Goal: Task Accomplishment & Management: Use online tool/utility

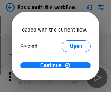
click at [70, 66] on span "Open" at bounding box center [76, 69] width 12 height 6
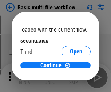
scroll to position [21, 0]
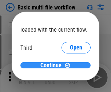
click at [53, 66] on span "Continue" at bounding box center [51, 66] width 21 height 6
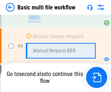
scroll to position [254, 0]
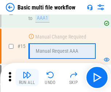
click at [27, 78] on img "button" at bounding box center [27, 75] width 9 height 9
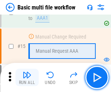
scroll to position [486, 0]
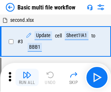
click at [27, 78] on img "button" at bounding box center [27, 75] width 9 height 9
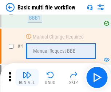
click at [27, 78] on img "button" at bounding box center [27, 75] width 9 height 9
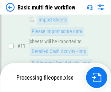
scroll to position [342, 0]
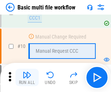
click at [27, 78] on img "button" at bounding box center [27, 75] width 9 height 9
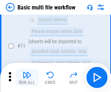
click at [27, 78] on img "button" at bounding box center [27, 75] width 9 height 9
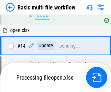
scroll to position [382, 0]
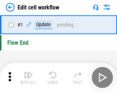
click at [27, 78] on img "button" at bounding box center [28, 75] width 9 height 9
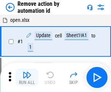
click at [27, 78] on img "button" at bounding box center [27, 75] width 9 height 9
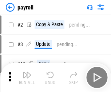
click at [27, 78] on img "button" at bounding box center [27, 75] width 9 height 9
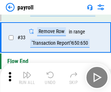
scroll to position [90, 0]
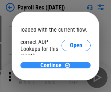
click at [53, 65] on span "Continue" at bounding box center [51, 66] width 21 height 6
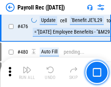
scroll to position [3896, 0]
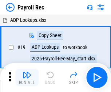
click at [27, 78] on img "button" at bounding box center [27, 75] width 9 height 9
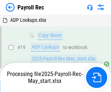
scroll to position [45, 0]
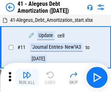
click at [27, 78] on img "button" at bounding box center [27, 75] width 9 height 9
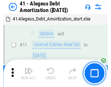
scroll to position [90, 0]
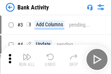
click at [27, 60] on img "button" at bounding box center [27, 57] width 9 height 9
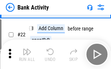
scroll to position [196, 0]
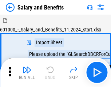
scroll to position [10, 0]
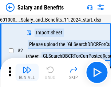
click at [27, 72] on img "button" at bounding box center [27, 69] width 9 height 9
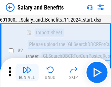
click at [27, 72] on img "button" at bounding box center [27, 69] width 9 height 9
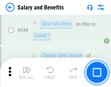
scroll to position [3423, 0]
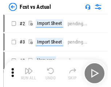
scroll to position [10, 0]
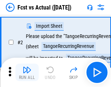
click at [27, 72] on img "button" at bounding box center [27, 69] width 9 height 9
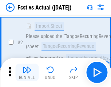
click at [27, 72] on img "button" at bounding box center [27, 69] width 9 height 9
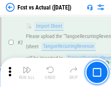
scroll to position [68, 0]
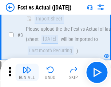
click at [27, 72] on img "button" at bounding box center [27, 69] width 9 height 9
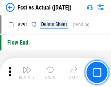
scroll to position [3460, 0]
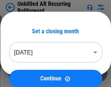
click at [27, 72] on img "button" at bounding box center [27, 69] width 9 height 9
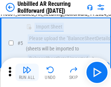
click at [27, 72] on img "button" at bounding box center [27, 69] width 9 height 9
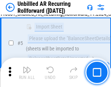
scroll to position [69, 0]
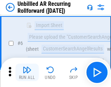
click at [27, 72] on img "button" at bounding box center [27, 69] width 9 height 9
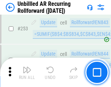
scroll to position [2483, 0]
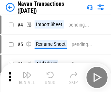
click at [27, 72] on img "button" at bounding box center [27, 75] width 9 height 9
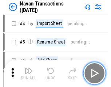
scroll to position [12, 0]
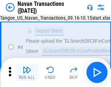
click at [27, 72] on img "button" at bounding box center [27, 69] width 9 height 9
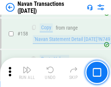
scroll to position [2370, 0]
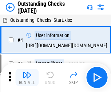
click at [27, 72] on img "button" at bounding box center [27, 75] width 9 height 9
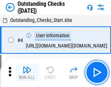
scroll to position [31, 0]
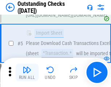
click at [27, 72] on img "button" at bounding box center [27, 69] width 9 height 9
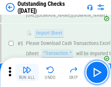
scroll to position [76, 0]
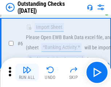
click at [27, 72] on img "button" at bounding box center [27, 69] width 9 height 9
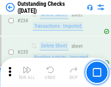
scroll to position [2220, 0]
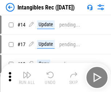
click at [27, 78] on img "button" at bounding box center [27, 75] width 9 height 9
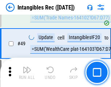
scroll to position [285, 0]
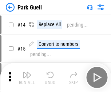
click at [27, 72] on img "button" at bounding box center [27, 75] width 9 height 9
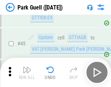
scroll to position [914, 0]
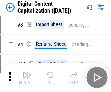
click at [27, 72] on img "button" at bounding box center [27, 75] width 9 height 9
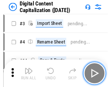
scroll to position [16, 0]
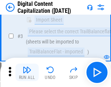
click at [27, 72] on img "button" at bounding box center [27, 69] width 9 height 9
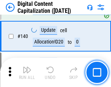
scroll to position [770, 0]
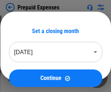
click at [27, 72] on img "button" at bounding box center [27, 75] width 9 height 9
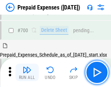
scroll to position [1967, 0]
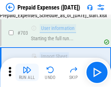
click at [27, 72] on img "button" at bounding box center [27, 69] width 9 height 9
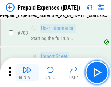
scroll to position [2010, 0]
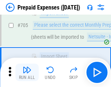
click at [27, 72] on img "button" at bounding box center [27, 69] width 9 height 9
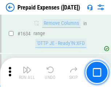
scroll to position [7117, 0]
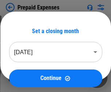
click at [27, 78] on img "button" at bounding box center [27, 75] width 9 height 9
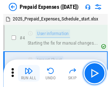
scroll to position [32, 0]
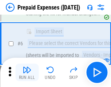
click at [27, 72] on img "button" at bounding box center [27, 69] width 9 height 9
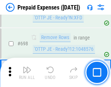
scroll to position [2545, 0]
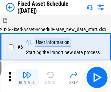
click at [27, 78] on img "button" at bounding box center [27, 75] width 9 height 9
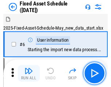
scroll to position [39, 0]
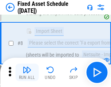
click at [27, 72] on img "button" at bounding box center [27, 69] width 9 height 9
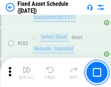
scroll to position [2330, 0]
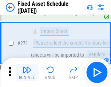
click at [27, 72] on img "button" at bounding box center [27, 69] width 9 height 9
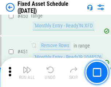
scroll to position [3268, 0]
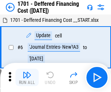
click at [27, 78] on img "button" at bounding box center [27, 75] width 9 height 9
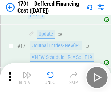
scroll to position [88, 0]
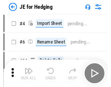
scroll to position [1, 0]
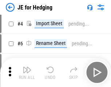
click at [27, 72] on img "button" at bounding box center [27, 69] width 9 height 9
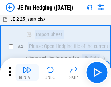
click at [27, 72] on img "button" at bounding box center [27, 69] width 9 height 9
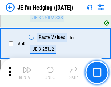
scroll to position [473, 0]
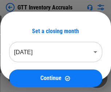
click at [27, 72] on img "button" at bounding box center [27, 75] width 9 height 9
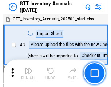
scroll to position [1, 0]
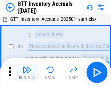
click at [27, 72] on img "button" at bounding box center [27, 69] width 9 height 9
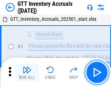
scroll to position [47, 0]
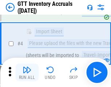
click at [27, 72] on img "button" at bounding box center [27, 69] width 9 height 9
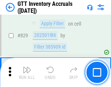
scroll to position [5548, 0]
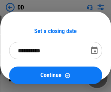
click at [27, 78] on img "button" at bounding box center [27, 75] width 9 height 9
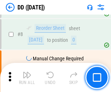
scroll to position [71, 0]
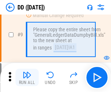
click at [27, 78] on img "button" at bounding box center [27, 75] width 9 height 9
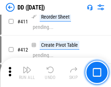
scroll to position [3271, 0]
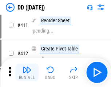
click at [27, 72] on img "button" at bounding box center [27, 69] width 9 height 9
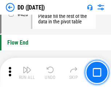
scroll to position [3499, 0]
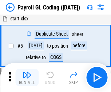
click at [27, 78] on img "button" at bounding box center [27, 75] width 9 height 9
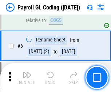
scroll to position [88, 0]
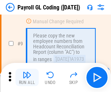
click at [27, 78] on img "button" at bounding box center [27, 75] width 9 height 9
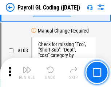
scroll to position [1715, 0]
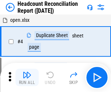
click at [27, 78] on img "button" at bounding box center [27, 75] width 9 height 9
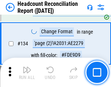
scroll to position [879, 0]
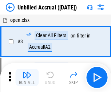
click at [27, 78] on img "button" at bounding box center [27, 75] width 9 height 9
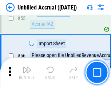
scroll to position [763, 0]
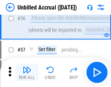
click at [27, 72] on img "button" at bounding box center [27, 69] width 9 height 9
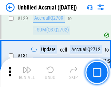
scroll to position [2177, 0]
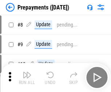
click at [27, 78] on img "button" at bounding box center [27, 75] width 9 height 9
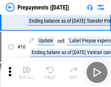
scroll to position [46, 0]
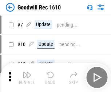
click at [27, 78] on img "button" at bounding box center [27, 75] width 9 height 9
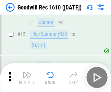
scroll to position [125, 0]
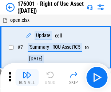
click at [27, 78] on img "button" at bounding box center [27, 75] width 9 height 9
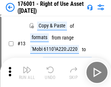
scroll to position [47, 0]
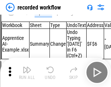
click at [27, 72] on img "button" at bounding box center [27, 69] width 9 height 9
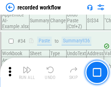
scroll to position [2285, 0]
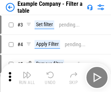
click at [27, 78] on img "button" at bounding box center [27, 75] width 9 height 9
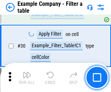
scroll to position [669, 0]
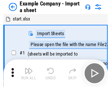
scroll to position [11, 0]
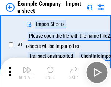
click at [27, 72] on img "button" at bounding box center [27, 69] width 9 height 9
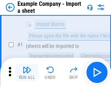
click at [27, 72] on img "button" at bounding box center [27, 69] width 9 height 9
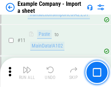
scroll to position [162, 0]
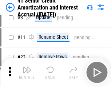
click at [27, 72] on img "button" at bounding box center [27, 69] width 9 height 9
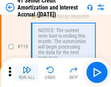
click at [27, 72] on img "button" at bounding box center [27, 69] width 9 height 9
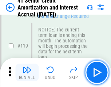
scroll to position [690, 0]
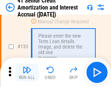
click at [27, 72] on img "button" at bounding box center [27, 69] width 9 height 9
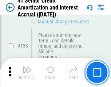
scroll to position [764, 0]
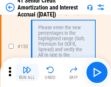
click at [27, 72] on img "button" at bounding box center [27, 69] width 9 height 9
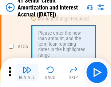
click at [27, 72] on img "button" at bounding box center [27, 69] width 9 height 9
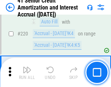
scroll to position [1637, 0]
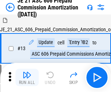
click at [27, 72] on img "button" at bounding box center [27, 75] width 9 height 9
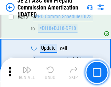
scroll to position [1345, 0]
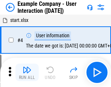
click at [27, 72] on img "button" at bounding box center [27, 69] width 9 height 9
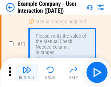
click at [27, 72] on img "button" at bounding box center [27, 69] width 9 height 9
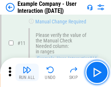
scroll to position [158, 0]
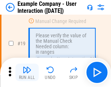
click at [27, 72] on img "button" at bounding box center [27, 69] width 9 height 9
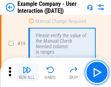
click at [27, 72] on img "button" at bounding box center [27, 69] width 9 height 9
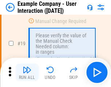
click at [27, 72] on img "button" at bounding box center [27, 69] width 9 height 9
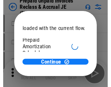
scroll to position [43, 0]
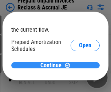
click at [53, 65] on span "Continue" at bounding box center [51, 66] width 21 height 6
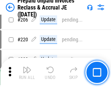
scroll to position [947, 0]
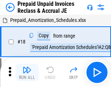
click at [27, 72] on img "button" at bounding box center [27, 69] width 9 height 9
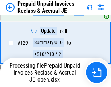
scroll to position [597, 0]
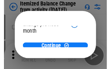
scroll to position [53, 0]
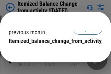
click at [53, 53] on span "Continue" at bounding box center [51, 56] width 21 height 6
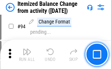
scroll to position [962, 0]
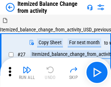
scroll to position [11, 0]
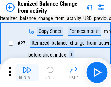
click at [27, 72] on img "button" at bounding box center [27, 69] width 9 height 9
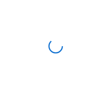
scroll to position [3, 0]
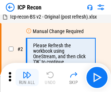
click at [27, 78] on img "button" at bounding box center [27, 75] width 9 height 9
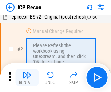
click at [27, 78] on img "button" at bounding box center [27, 75] width 9 height 9
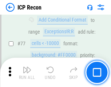
scroll to position [657, 0]
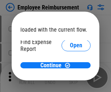
click at [70, 85] on span "Open" at bounding box center [76, 88] width 12 height 6
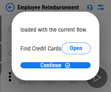
scroll to position [43, 0]
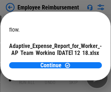
click at [82, 61] on span "Open" at bounding box center [88, 64] width 12 height 6
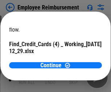
scroll to position [76, 0]
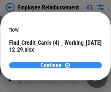
click at [53, 65] on span "Continue" at bounding box center [51, 66] width 21 height 6
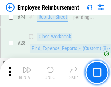
scroll to position [342, 0]
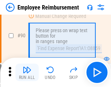
click at [27, 72] on img "button" at bounding box center [27, 69] width 9 height 9
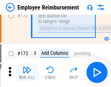
click at [27, 72] on img "button" at bounding box center [27, 69] width 9 height 9
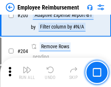
scroll to position [1849, 0]
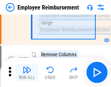
click at [27, 72] on img "button" at bounding box center [27, 69] width 9 height 9
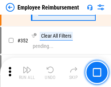
click at [27, 72] on img "button" at bounding box center [27, 69] width 9 height 9
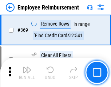
scroll to position [3768, 0]
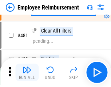
click at [27, 72] on img "button" at bounding box center [27, 69] width 9 height 9
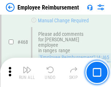
scroll to position [4469, 0]
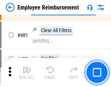
click at [27, 72] on img "button" at bounding box center [27, 69] width 9 height 9
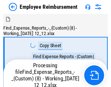
scroll to position [25, 0]
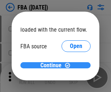
click at [53, 66] on span "Continue" at bounding box center [51, 66] width 21 height 6
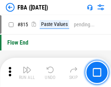
scroll to position [6544, 0]
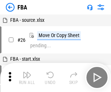
scroll to position [7, 0]
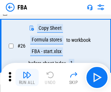
click at [27, 78] on img "button" at bounding box center [27, 75] width 9 height 9
